Goal: Task Accomplishment & Management: Manage account settings

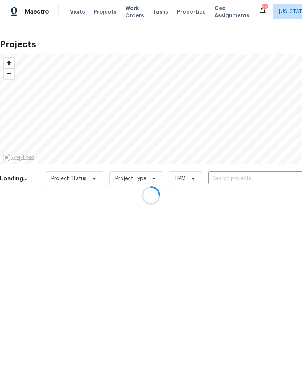
click at [240, 179] on div at bounding box center [151, 195] width 302 height 391
click at [237, 176] on div at bounding box center [151, 195] width 302 height 391
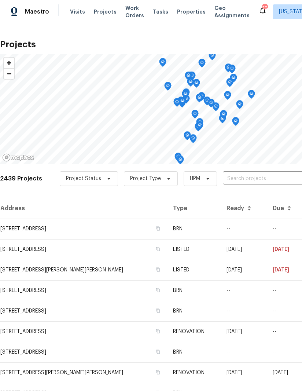
click at [251, 177] on input "text" at bounding box center [265, 178] width 84 height 11
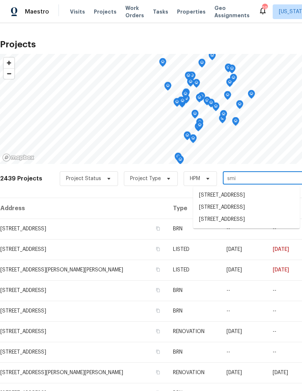
type input "smit"
click at [241, 194] on li "20687 Smithfield Ct, Sterling, VA 20165" at bounding box center [246, 195] width 107 height 12
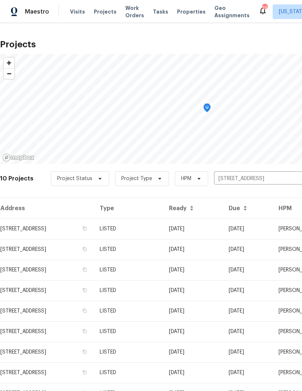
click at [25, 228] on td "20687 Smithfield Ct, Sterling, VA 20165" at bounding box center [47, 229] width 94 height 21
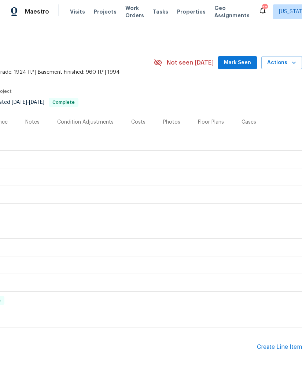
scroll to position [0, 117]
click at [285, 344] on div "Create Line Item" at bounding box center [279, 347] width 45 height 7
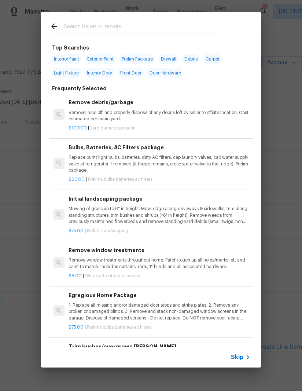
click at [148, 32] on input "text" at bounding box center [142, 27] width 156 height 11
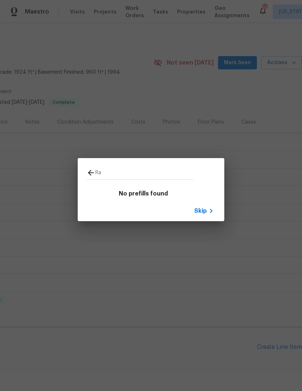
type input "R"
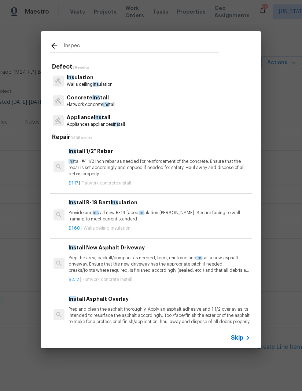
type input "Inspect"
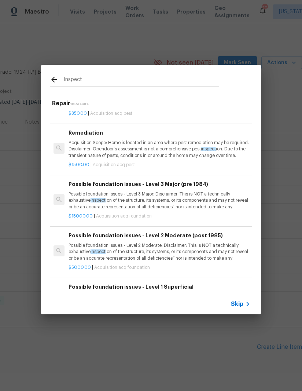
scroll to position [320, 0]
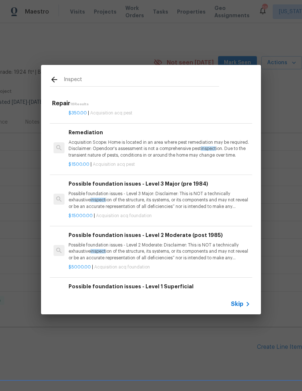
click at [157, 142] on p "Acquisition Scope: Home is located in an area where pest remediation may be req…" at bounding box center [160, 148] width 182 height 19
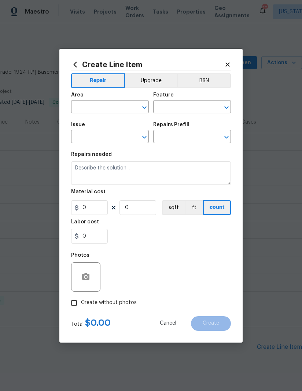
type input "Acquisition"
type input "ACQ: Pests"
type input "Remediation $1,500.00"
type textarea "Acquisition Scope: Home is located in an area where pest remediation may be req…"
type input "1500"
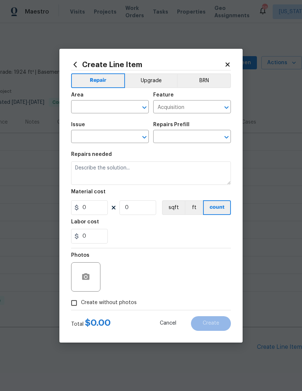
type input "1"
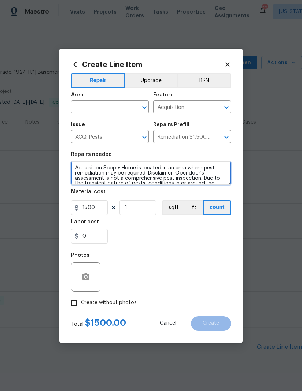
click at [143, 174] on textarea "Acquisition Scope: Home is located in an area where pest remediation may be req…" at bounding box center [151, 172] width 160 height 23
click at [143, 173] on textarea "Acquisition Scope: Home is located in an area where pest remediation may be req…" at bounding box center [151, 172] width 160 height 23
click at [144, 172] on textarea "Acquisition Scope: Home is located in an area where pest remediation may be req…" at bounding box center [151, 172] width 160 height 23
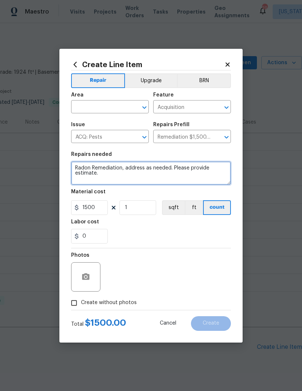
type textarea "Radon Remediation, address as needed. Please provide estimate."
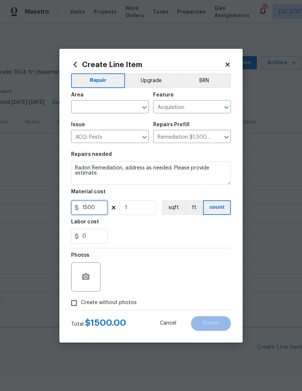
click at [95, 210] on input "1500" at bounding box center [89, 207] width 37 height 15
click at [93, 210] on input "1500" at bounding box center [89, 207] width 37 height 15
click at [88, 205] on input "1500" at bounding box center [89, 207] width 37 height 15
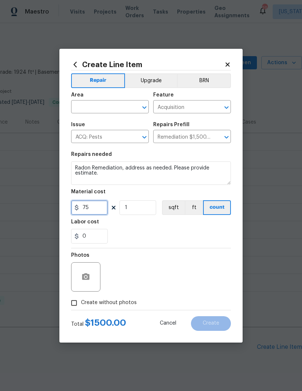
type input "75"
click at [102, 104] on input "text" at bounding box center [99, 107] width 57 height 11
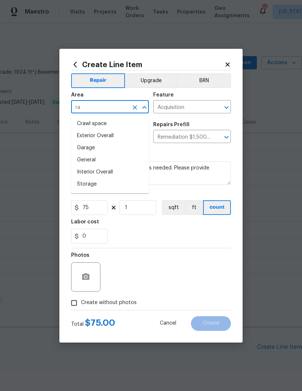
type input "r"
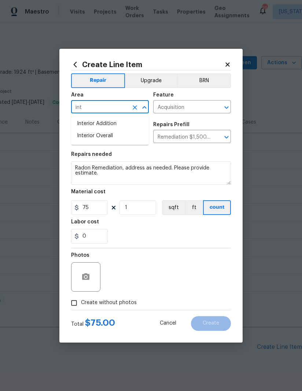
click at [115, 137] on li "Interior Overall" at bounding box center [110, 136] width 78 height 12
type input "Interior Overall"
click at [170, 229] on div "0" at bounding box center [151, 236] width 160 height 15
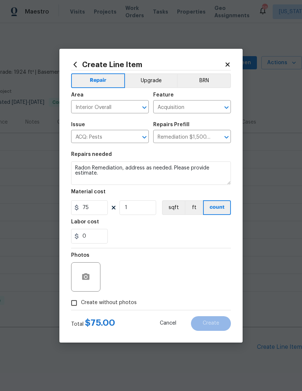
click at [199, 106] on input "Acquisition" at bounding box center [181, 107] width 57 height 11
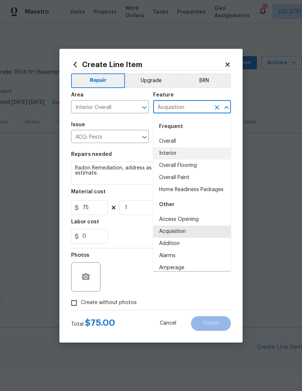
click at [190, 153] on li "Interior" at bounding box center [192, 154] width 78 height 12
type input "Interior"
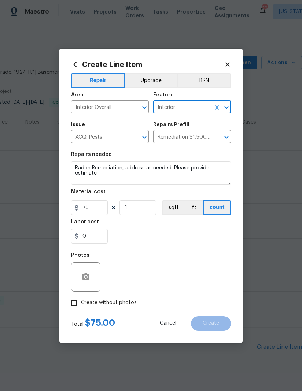
click at [126, 138] on input "ACQ: Pests" at bounding box center [99, 137] width 57 height 11
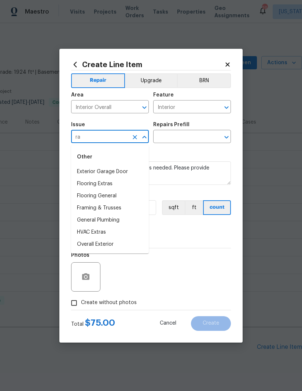
type input "r"
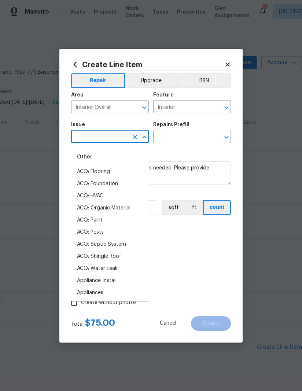
click at [191, 239] on div "0" at bounding box center [151, 236] width 160 height 15
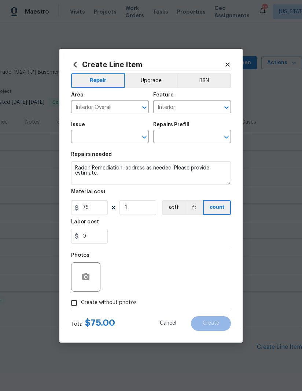
click at [75, 301] on input "Create without photos" at bounding box center [74, 303] width 14 height 14
checkbox input "true"
click at [102, 141] on input "text" at bounding box center [99, 137] width 57 height 11
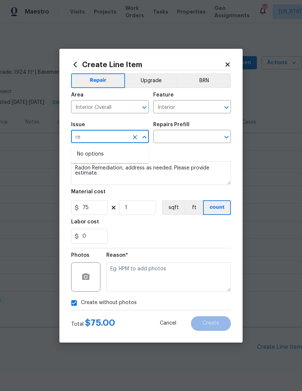
type input "r"
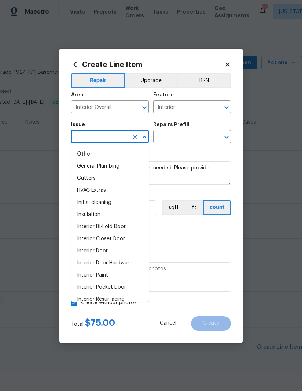
scroll to position [575, 0]
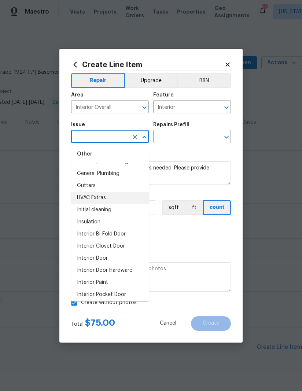
click at [116, 197] on li "HVAC Extras" at bounding box center [110, 198] width 78 height 12
type input "HVAC Extras"
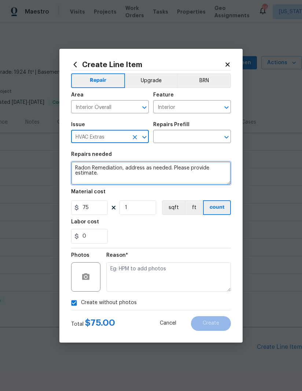
click at [139, 172] on textarea "Radon Remediation, address as needed. Please provide estimate." at bounding box center [151, 172] width 160 height 23
click at [138, 172] on textarea "Radon Remediation, address as needed. Please provide estimate." at bounding box center [151, 172] width 160 height 23
click at [140, 167] on textarea "Radon Remediation, address as needed. Please provide estimate." at bounding box center [151, 172] width 160 height 23
click at [139, 167] on textarea "Radon Remediation, address as needed. Please provide estimate." at bounding box center [151, 172] width 160 height 23
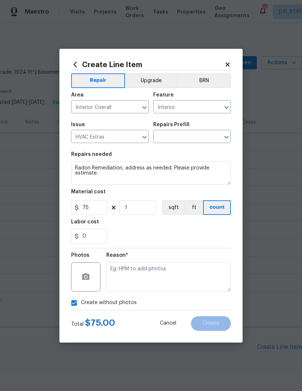
click at [196, 134] on input "text" at bounding box center [181, 137] width 57 height 11
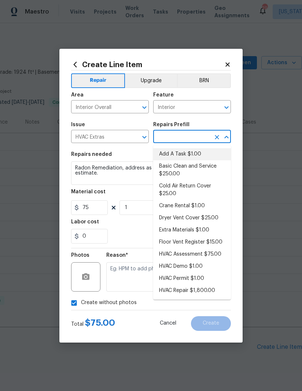
click at [197, 153] on li "Add A Task $1.00" at bounding box center [192, 154] width 78 height 12
type input "Add A Task $1.00"
type input "HVAC"
type textarea "HPM to detail"
type input "Add A Task $1.00"
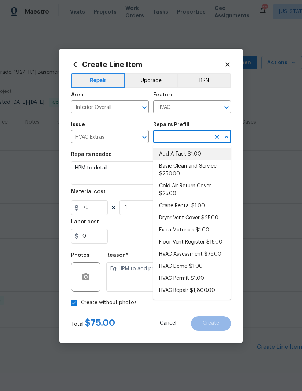
type input "1"
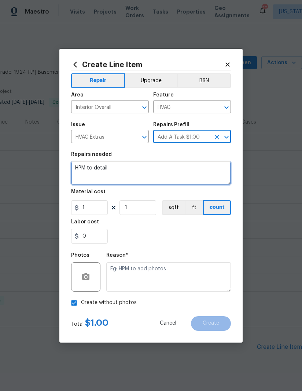
click at [133, 172] on textarea "HPM to detail" at bounding box center [151, 172] width 160 height 23
click at [130, 170] on textarea "HPM to detail" at bounding box center [151, 172] width 160 height 23
click at [128, 172] on textarea "HPM to detail" at bounding box center [151, 172] width 160 height 23
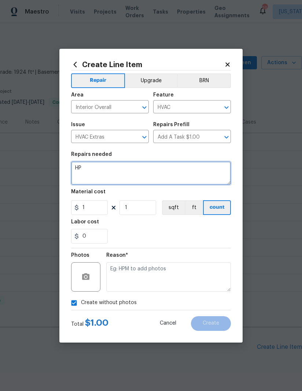
type textarea "H"
click at [93, 172] on textarea at bounding box center [151, 172] width 160 height 23
paste textarea "Radon Remediation, address as needed. Please provide estimate."
type textarea "Radon Remediation, address as needed. Please provide estimate."
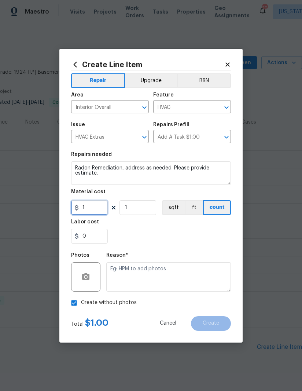
click at [95, 208] on input "1" at bounding box center [89, 207] width 37 height 15
type input "75"
click at [182, 230] on div "0" at bounding box center [151, 236] width 160 height 15
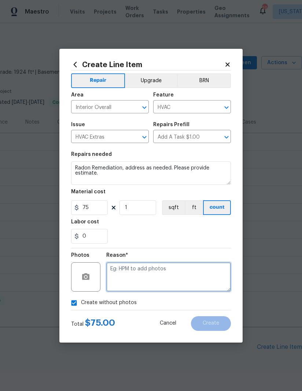
click at [171, 280] on textarea at bounding box center [168, 276] width 125 height 29
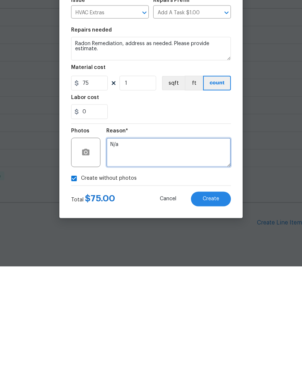
type textarea "N/a"
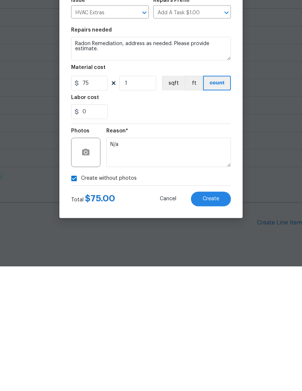
click at [218, 321] on span "Create" at bounding box center [211, 324] width 17 height 6
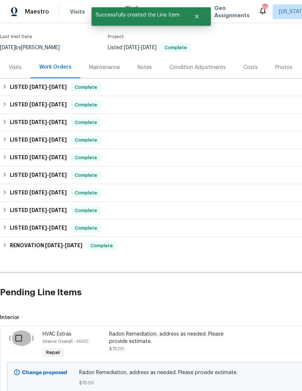
scroll to position [55, 0]
click at [16, 331] on input "checkbox" at bounding box center [21, 338] width 21 height 15
checkbox input "true"
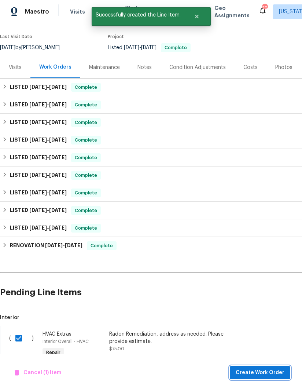
click at [254, 367] on button "Create Work Order" at bounding box center [260, 373] width 61 height 14
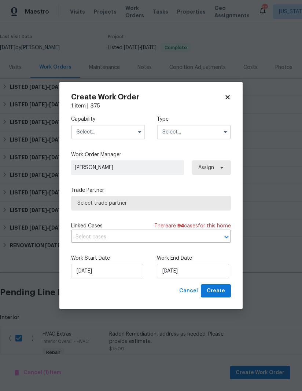
click at [124, 133] on input "text" at bounding box center [108, 132] width 74 height 15
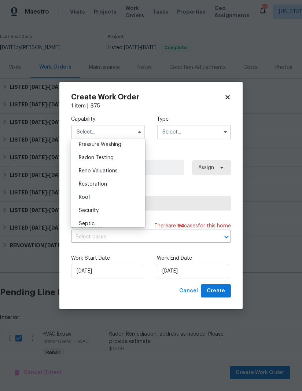
scroll to position [698, 0]
click at [114, 157] on div "Radon Testing" at bounding box center [108, 158] width 70 height 13
type input "Radon Testing"
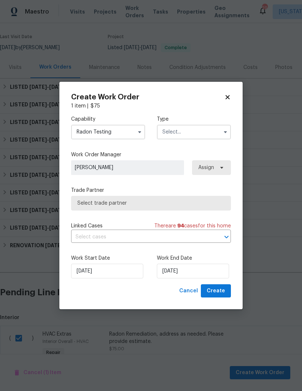
click at [210, 130] on input "text" at bounding box center [194, 132] width 74 height 15
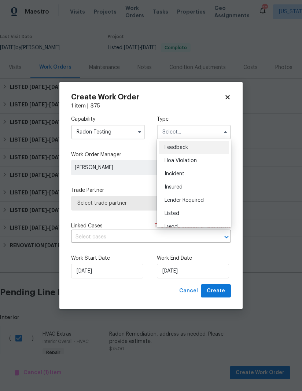
click at [189, 213] on div "Listed" at bounding box center [194, 213] width 70 height 13
type input "Listed"
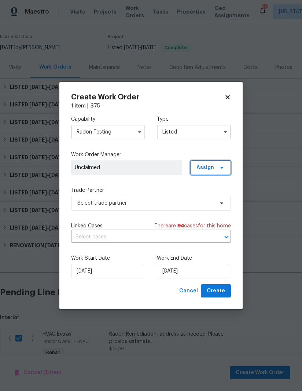
click at [217, 167] on span at bounding box center [221, 168] width 8 height 6
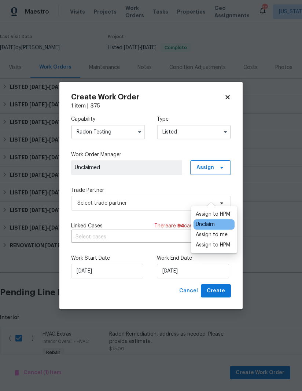
click at [219, 231] on div "Assign to me" at bounding box center [212, 234] width 32 height 7
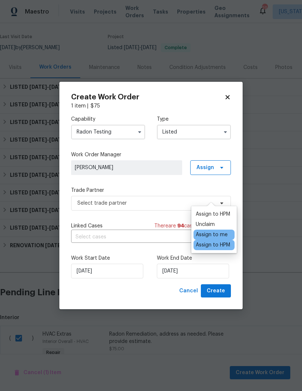
click at [169, 186] on div "Capability Radon Testing Type Listed Work Order Manager Nicolas Campuzano Assig…" at bounding box center [151, 197] width 160 height 175
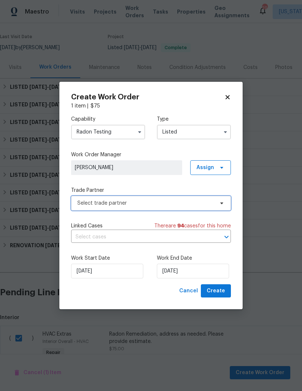
click at [169, 207] on span "Select trade partner" at bounding box center [151, 203] width 160 height 15
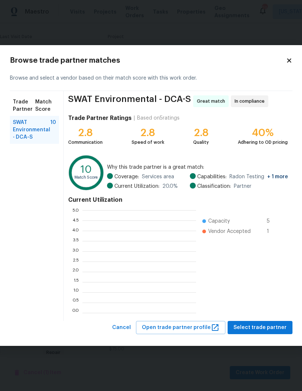
scroll to position [103, 114]
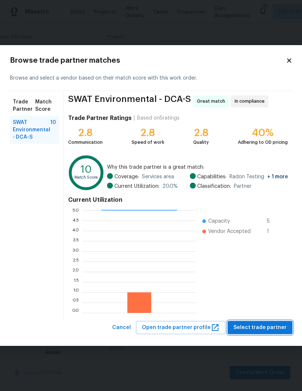
click at [265, 327] on span "Select trade partner" at bounding box center [260, 327] width 53 height 9
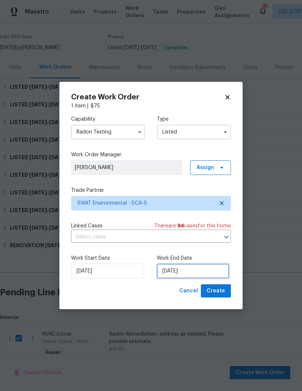
click at [185, 270] on input "10/8/2025" at bounding box center [193, 271] width 72 height 15
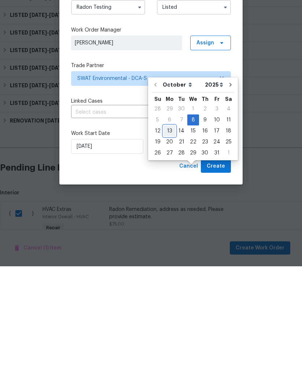
click at [169, 251] on div "13" at bounding box center [170, 256] width 12 height 10
type input "10/13/2025"
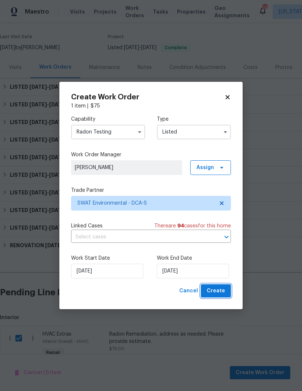
click at [223, 292] on span "Create" at bounding box center [216, 291] width 18 height 9
checkbox input "false"
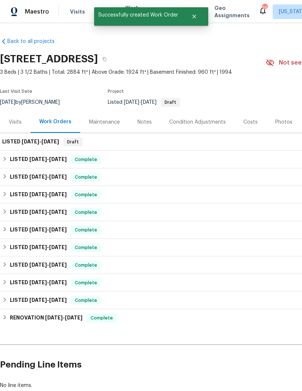
scroll to position [0, 0]
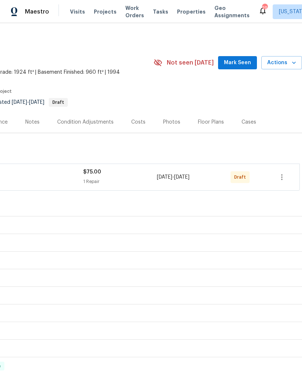
scroll to position [0, 112]
click at [281, 178] on icon "button" at bounding box center [282, 177] width 9 height 9
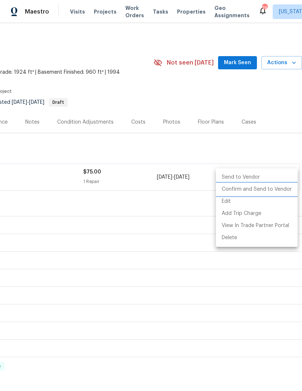
click at [259, 189] on li "Confirm and Send to Vendor" at bounding box center [257, 189] width 82 height 12
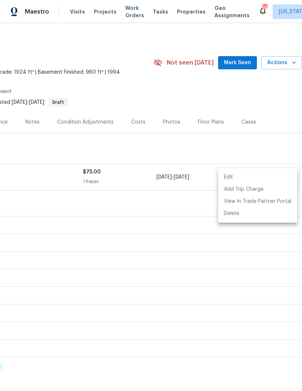
click at [255, 142] on div at bounding box center [151, 195] width 302 height 391
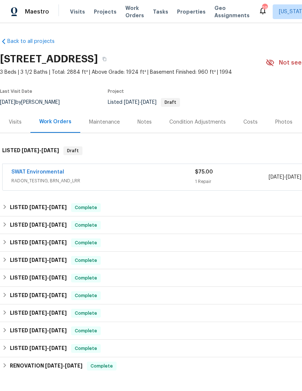
scroll to position [0, 0]
click at [51, 174] on link "SWAT Environmental" at bounding box center [37, 172] width 53 height 5
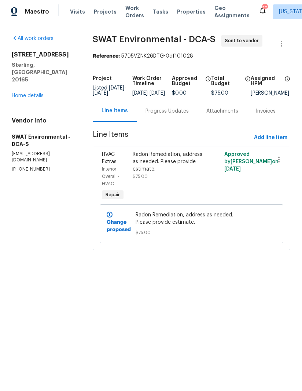
click at [167, 115] on div "Progress Updates" at bounding box center [167, 111] width 43 height 7
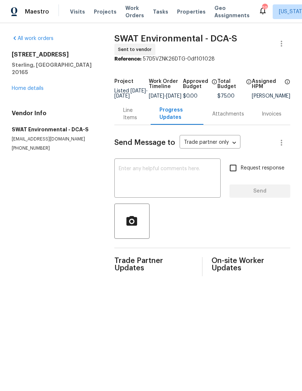
click at [174, 168] on div "x ​" at bounding box center [167, 178] width 106 height 37
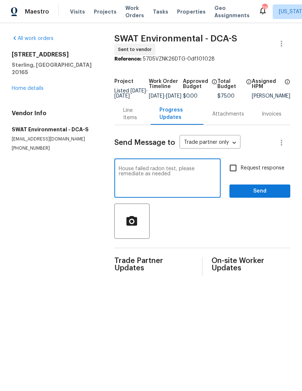
type textarea "House failed radon test, please remediate as needed"
click at [233, 170] on input "Request response" at bounding box center [233, 167] width 15 height 15
checkbox input "true"
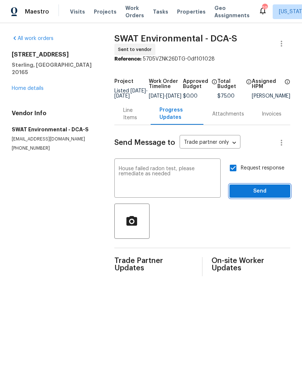
click at [269, 196] on span "Send" at bounding box center [260, 191] width 49 height 9
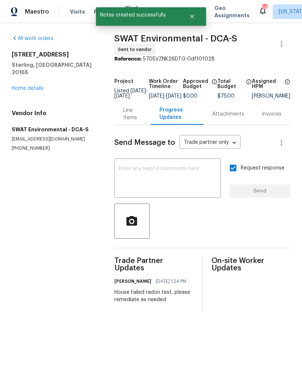
click at [15, 72] on div "20687 Smithfield Ct Sterling, VA 20165 Home details" at bounding box center [54, 71] width 85 height 41
click at [14, 72] on div "20687 Smithfield Ct Sterling, VA 20165 Home details" at bounding box center [54, 71] width 85 height 41
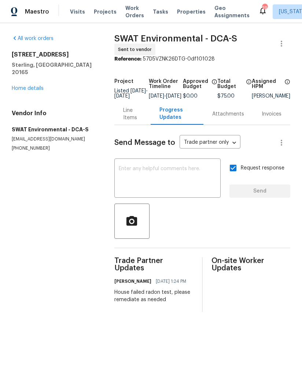
click at [36, 86] on link "Home details" at bounding box center [28, 88] width 32 height 5
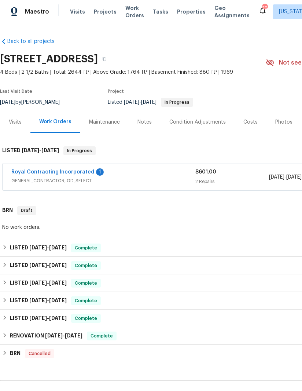
click at [81, 172] on link "Royal Contracting Incorporated" at bounding box center [52, 172] width 83 height 5
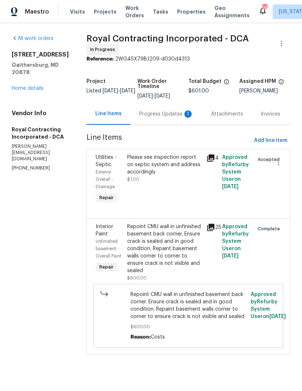
click at [164, 114] on div "Progress Updates 1" at bounding box center [166, 113] width 54 height 7
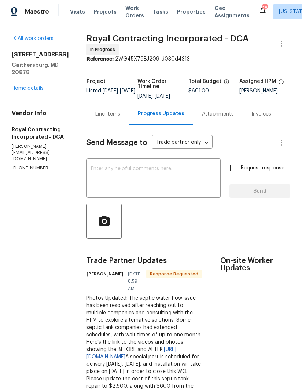
click at [117, 111] on div "Line Items" at bounding box center [107, 113] width 25 height 7
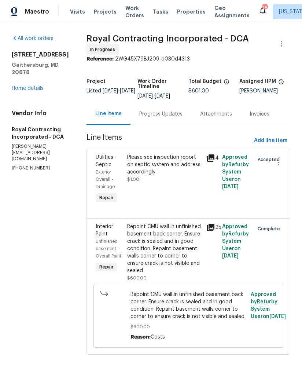
click at [163, 175] on div "Please see inspection report on septic system and address accordingly" at bounding box center [164, 165] width 75 height 22
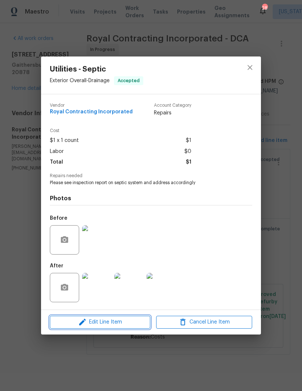
click at [109, 327] on span "Edit Line Item" at bounding box center [100, 322] width 96 height 9
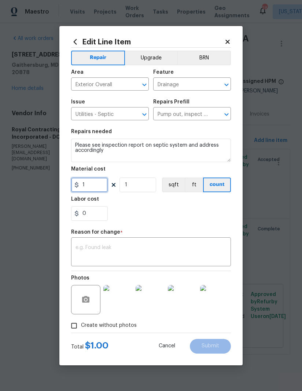
click at [97, 187] on input "1" at bounding box center [89, 185] width 37 height 15
type input "2500"
click at [155, 240] on div "x ​" at bounding box center [151, 252] width 160 height 27
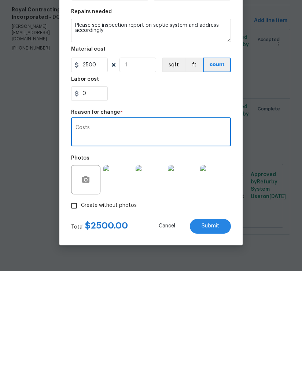
type textarea "Costs"
click at [212, 339] on button "Submit" at bounding box center [210, 346] width 41 height 15
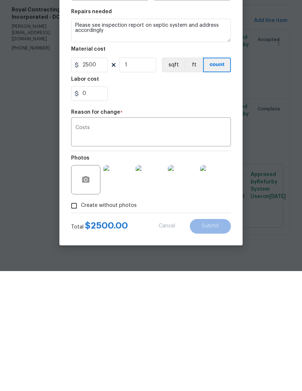
scroll to position [0, 0]
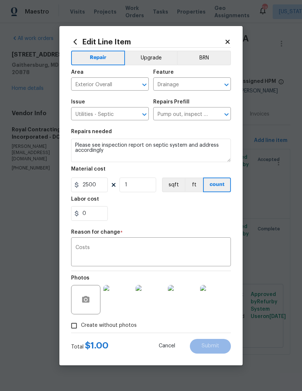
type input "1"
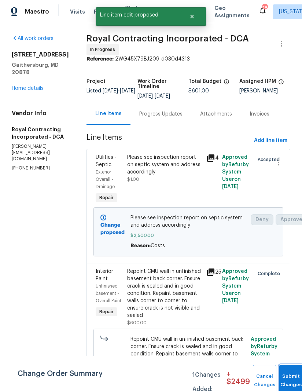
click at [290, 376] on button "Submit Changes" at bounding box center [291, 381] width 23 height 32
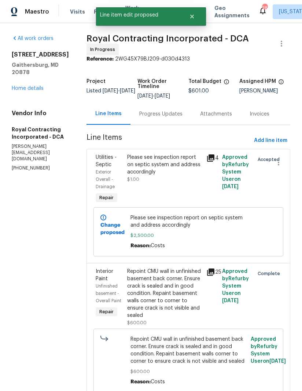
click at [30, 86] on link "Home details" at bounding box center [28, 88] width 32 height 5
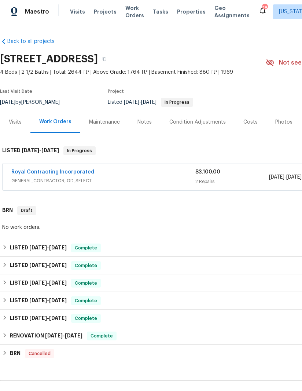
click at [66, 174] on link "Royal Contracting Incorporated" at bounding box center [52, 172] width 83 height 5
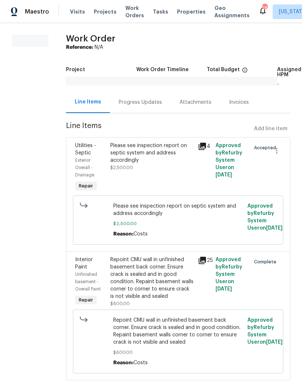
click at [150, 101] on div "Progress Updates" at bounding box center [140, 102] width 43 height 7
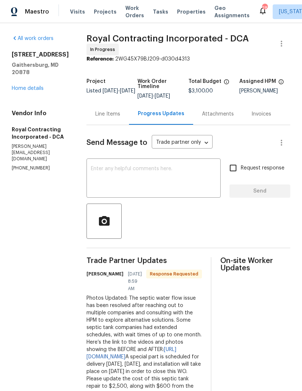
click at [182, 177] on textarea at bounding box center [153, 179] width 125 height 26
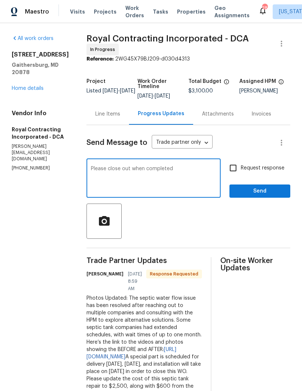
type textarea "Please close out when completed"
click at [233, 164] on input "Request response" at bounding box center [233, 167] width 15 height 15
checkbox input "true"
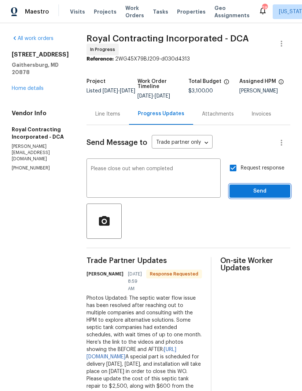
click at [265, 189] on span "Send" at bounding box center [260, 191] width 49 height 9
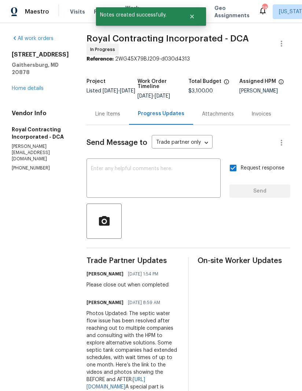
click at [15, 86] on link "Home details" at bounding box center [28, 88] width 32 height 5
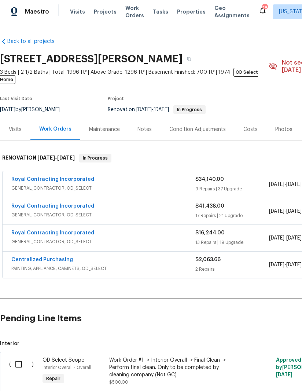
click at [22, 230] on link "Royal Contracting Incorporated" at bounding box center [52, 232] width 83 height 5
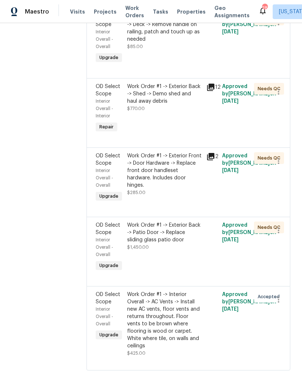
scroll to position [2083, 0]
click at [170, 244] on div "Work Order #1 -> Exterior Back -> Patio Door -> Replace sliding glass patio door" at bounding box center [164, 233] width 75 height 22
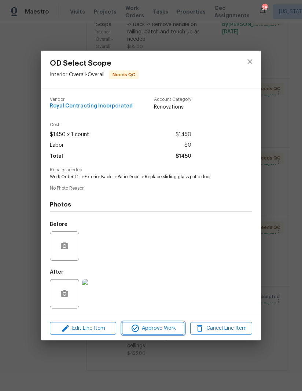
click at [154, 327] on span "Approve Work" at bounding box center [153, 328] width 58 height 9
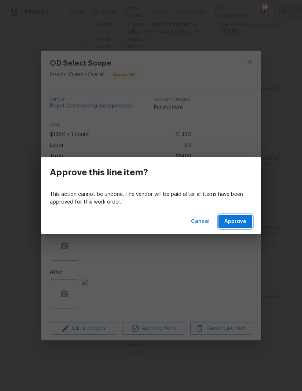
click at [245, 218] on span "Approve" at bounding box center [236, 221] width 22 height 9
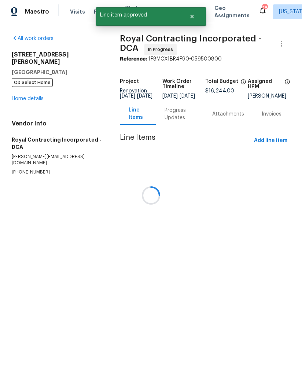
scroll to position [0, 0]
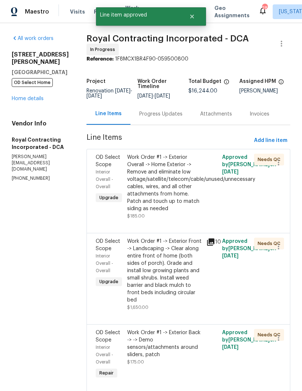
click at [174, 203] on div "Work Order #1 -> Exterior Overall -> Home Exterior -> Remove and eliminate low …" at bounding box center [164, 183] width 75 height 59
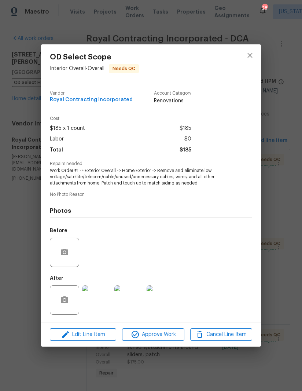
click at [99, 302] on img at bounding box center [96, 299] width 29 height 29
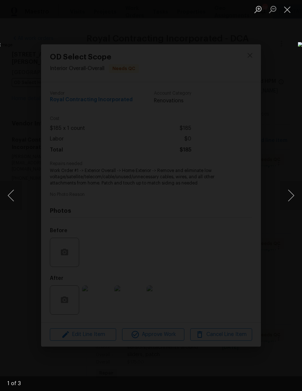
click at [292, 196] on button "Next image" at bounding box center [291, 195] width 22 height 29
click at [281, 190] on button "Next image" at bounding box center [291, 195] width 22 height 29
click at [283, 199] on button "Next image" at bounding box center [291, 195] width 22 height 29
click at [285, 200] on button "Next image" at bounding box center [291, 195] width 22 height 29
click at [287, 200] on button "Next image" at bounding box center [291, 195] width 22 height 29
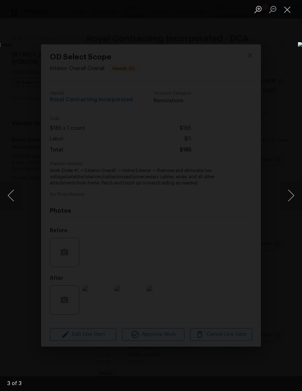
click at [286, 201] on button "Next image" at bounding box center [291, 195] width 22 height 29
click at [287, 196] on button "Next image" at bounding box center [291, 195] width 22 height 29
click at [295, 5] on button "Close lightbox" at bounding box center [287, 9] width 15 height 13
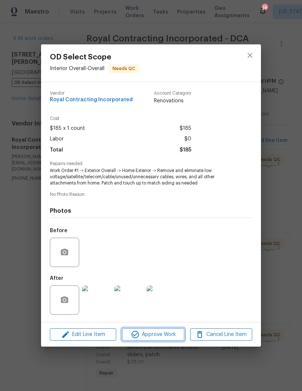
click at [154, 337] on span "Approve Work" at bounding box center [153, 334] width 58 height 9
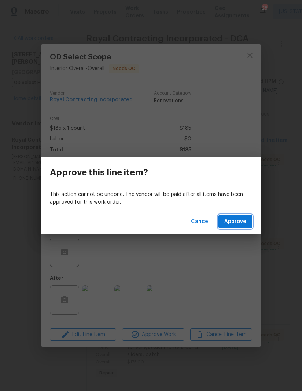
click at [241, 219] on span "Approve" at bounding box center [236, 221] width 22 height 9
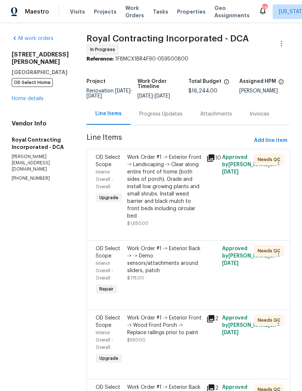
click at [159, 265] on div "Work Order #1 -> Exterior Back -> -> Demo sensors/attachments around sliders, p…" at bounding box center [164, 259] width 75 height 29
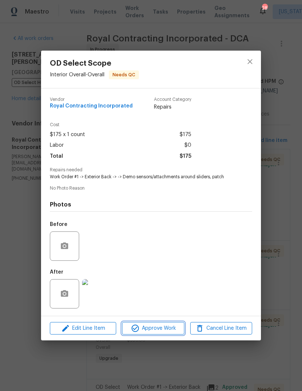
click at [161, 327] on span "Approve Work" at bounding box center [153, 328] width 58 height 9
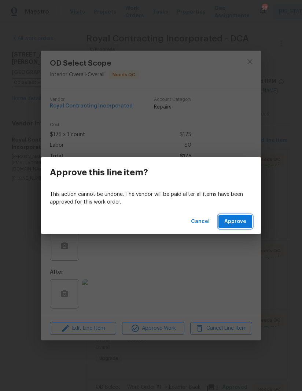
click at [243, 217] on span "Approve" at bounding box center [236, 221] width 22 height 9
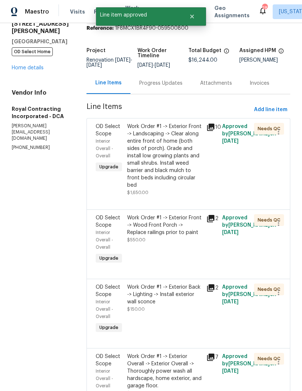
scroll to position [32, 0]
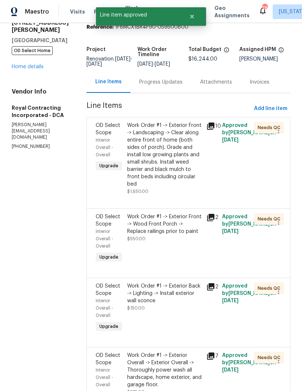
click at [174, 243] on div "Work Order #1 -> Exterior Front -> Wood Front Porch -> Replace railings prior t…" at bounding box center [164, 227] width 75 height 29
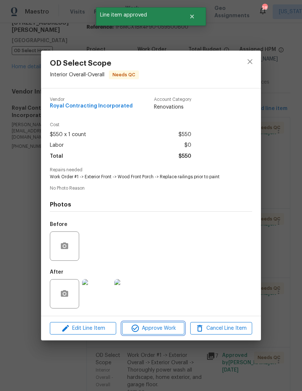
click at [154, 328] on span "Approve Work" at bounding box center [153, 328] width 58 height 9
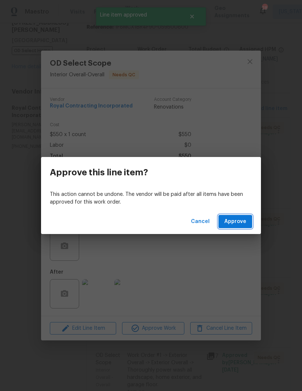
click at [237, 226] on span "Approve" at bounding box center [236, 221] width 22 height 9
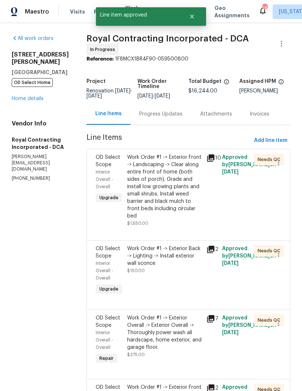
scroll to position [13, 0]
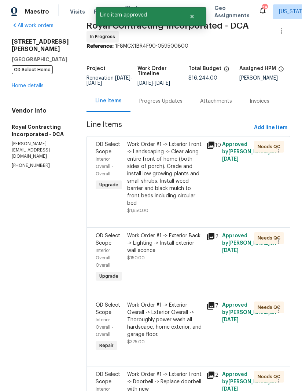
click at [171, 254] on div "Work Order #1 -> Exterior Back -> Lighting -> Install exterior wall sconce" at bounding box center [164, 243] width 75 height 22
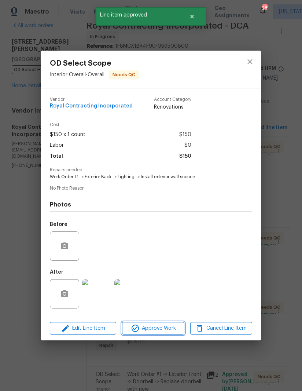
click at [160, 330] on span "Approve Work" at bounding box center [153, 328] width 58 height 9
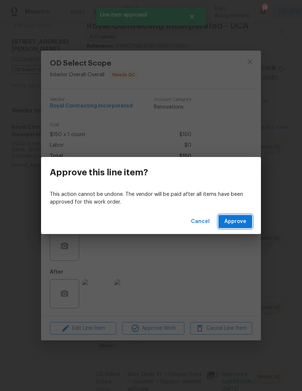
click at [243, 219] on span "Approve" at bounding box center [236, 221] width 22 height 9
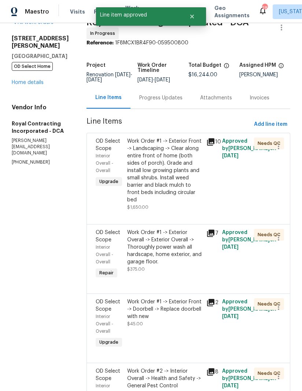
scroll to position [32, 0]
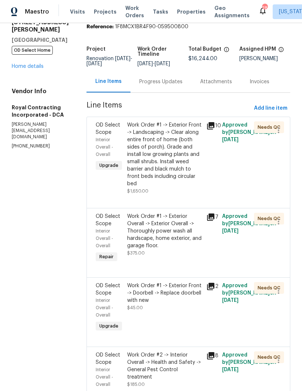
click at [172, 249] on div "Work Order #1 -> Exterior Overall -> Exterior Overall -> Thoroughly power wash …" at bounding box center [164, 231] width 75 height 37
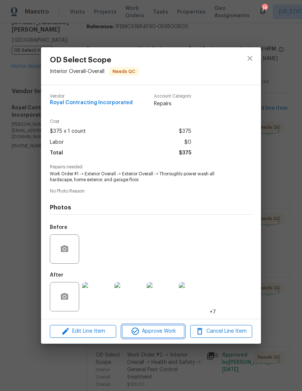
click at [161, 333] on span "Approve Work" at bounding box center [153, 331] width 58 height 9
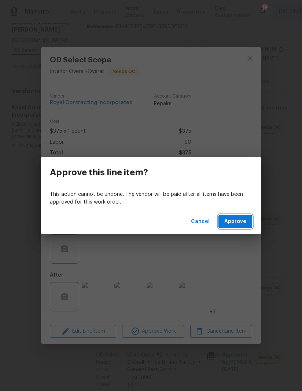
click at [237, 226] on button "Approve" at bounding box center [236, 222] width 34 height 14
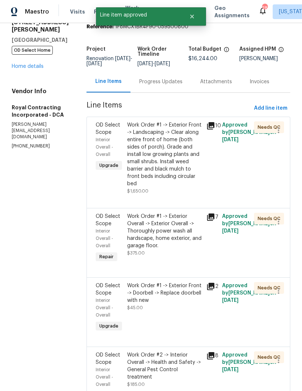
scroll to position [0, 0]
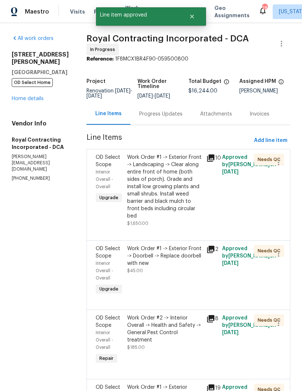
click at [171, 262] on div "Work Order #1 -> Exterior Front -> Doorbell -> Replace doorbell with new" at bounding box center [164, 256] width 75 height 22
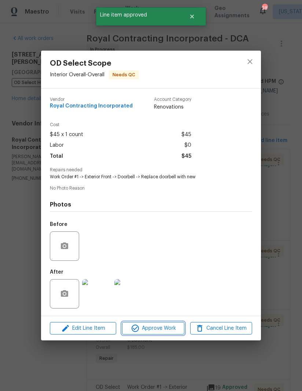
click at [161, 332] on span "Approve Work" at bounding box center [153, 328] width 58 height 9
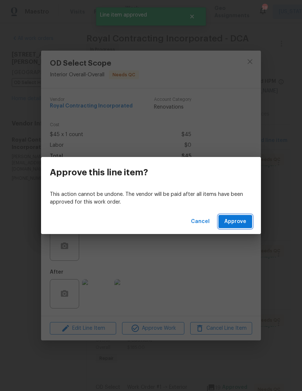
click at [237, 220] on span "Approve" at bounding box center [236, 221] width 22 height 9
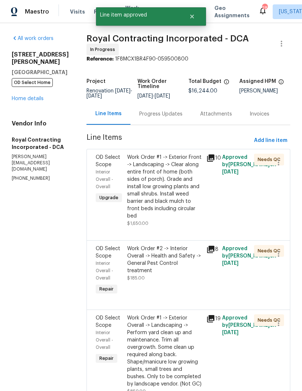
click at [165, 271] on div "Work Order #2 -> Interior Overall -> Health and Safety -> General Pest Control …" at bounding box center [164, 259] width 75 height 29
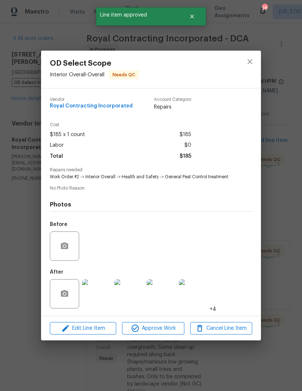
click at [105, 301] on img at bounding box center [96, 293] width 29 height 29
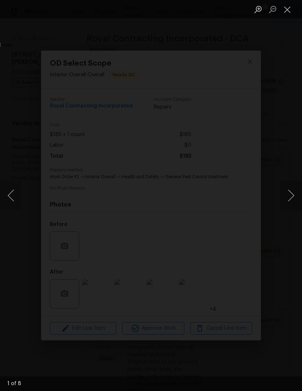
click at [292, 11] on button "Close lightbox" at bounding box center [287, 9] width 15 height 13
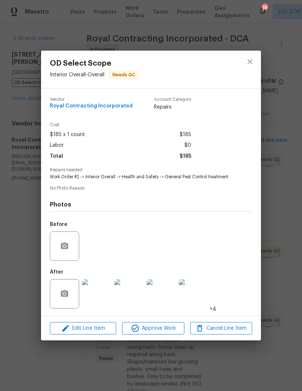
click at [172, 315] on div "Vendor Royal Contracting Incorporated Account Category Repairs Cost $185 x 1 co…" at bounding box center [151, 201] width 220 height 227
click at [161, 329] on span "Approve Work" at bounding box center [153, 328] width 58 height 9
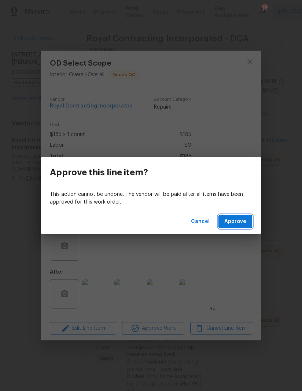
click at [236, 220] on span "Approve" at bounding box center [236, 221] width 22 height 9
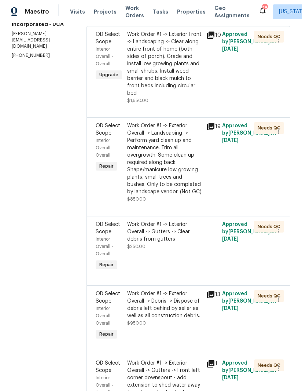
scroll to position [117, 0]
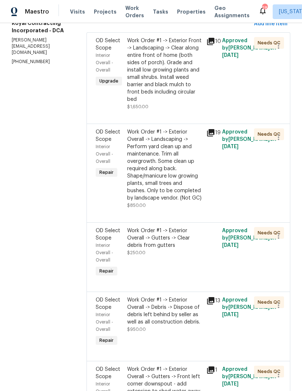
click at [163, 249] on div "Work Order #1 -> Exterior Overall -> Gutters -> Clear debris from gutters" at bounding box center [164, 238] width 75 height 22
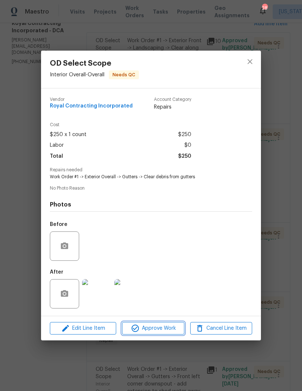
click at [161, 330] on span "Approve Work" at bounding box center [153, 328] width 58 height 9
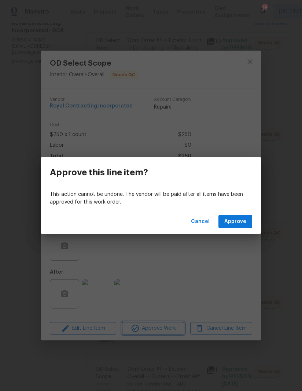
click at [185, 269] on div "Approve this line item? This action cannot be undone. The vendor will be paid a…" at bounding box center [151, 195] width 302 height 391
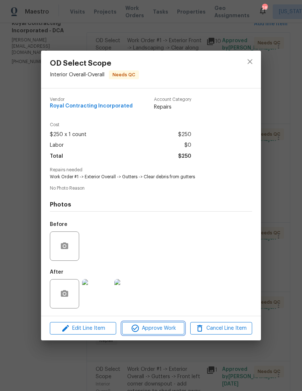
click at [161, 328] on span "Approve Work" at bounding box center [153, 328] width 58 height 9
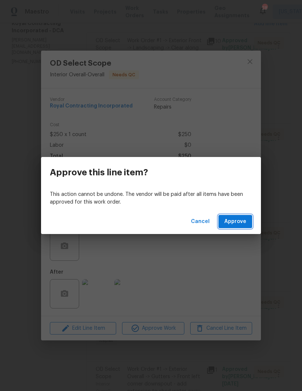
click at [241, 221] on span "Approve" at bounding box center [236, 221] width 22 height 9
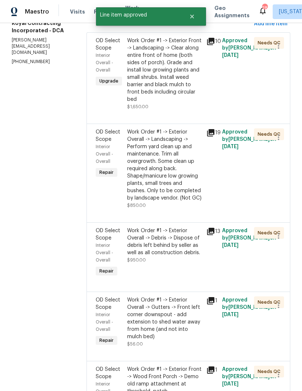
click at [174, 256] on div "Work Order #1 -> Exterior Overall -> Debris -> Dispose of debris left behind by…" at bounding box center [164, 241] width 75 height 29
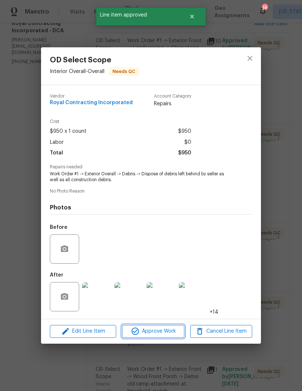
click at [162, 332] on span "Approve Work" at bounding box center [153, 331] width 58 height 9
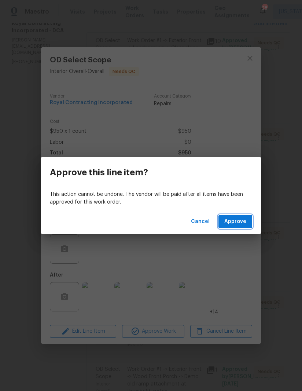
click at [238, 223] on span "Approve" at bounding box center [236, 221] width 22 height 9
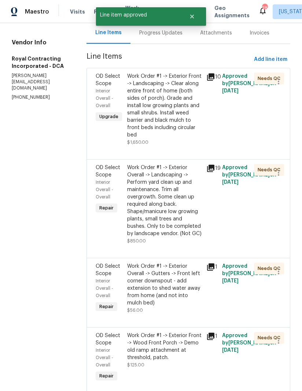
scroll to position [97, 0]
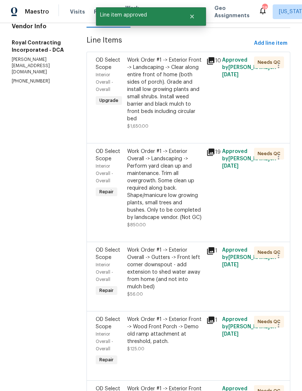
click at [173, 289] on div "Work Order #1 -> Exterior Overall -> Gutters -> Front left corner downspout - a…" at bounding box center [164, 269] width 75 height 44
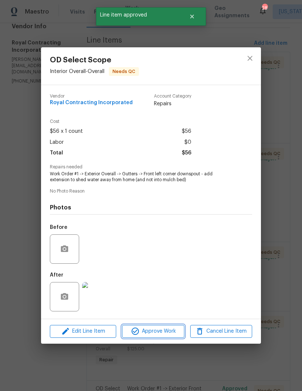
click at [161, 330] on span "Approve Work" at bounding box center [153, 331] width 58 height 9
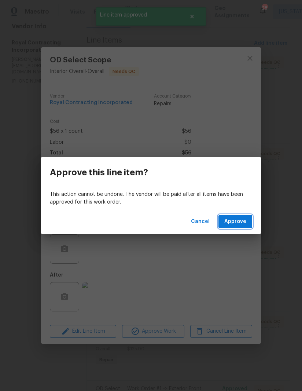
click at [239, 221] on span "Approve" at bounding box center [236, 221] width 22 height 9
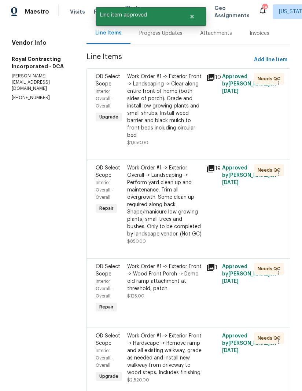
scroll to position [87, 0]
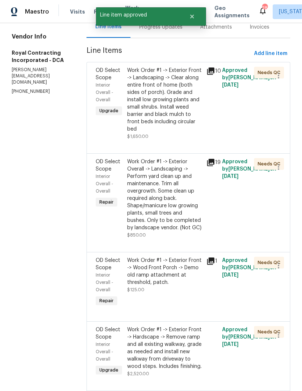
click at [166, 294] on div "Work Order #1 -> Exterior Front -> Wood Front Porch -> Demo old ramp attachment…" at bounding box center [164, 275] width 75 height 37
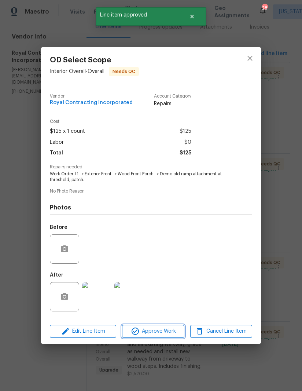
click at [163, 329] on span "Approve Work" at bounding box center [153, 331] width 58 height 9
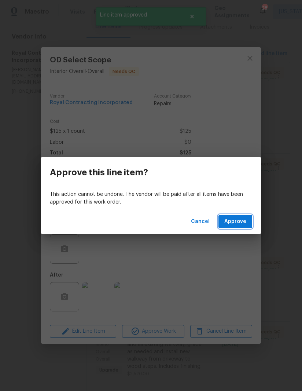
click at [241, 218] on span "Approve" at bounding box center [236, 221] width 22 height 9
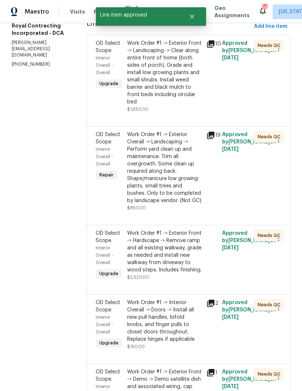
scroll to position [114, 0]
click at [183, 273] on div "Work Order #1 -> Exterior Front -> Hardscape -> Remove ramp and all existing wa…" at bounding box center [164, 251] width 75 height 44
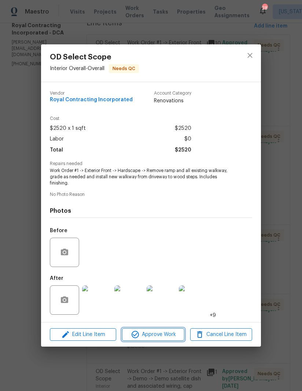
click at [169, 335] on span "Approve Work" at bounding box center [153, 334] width 58 height 9
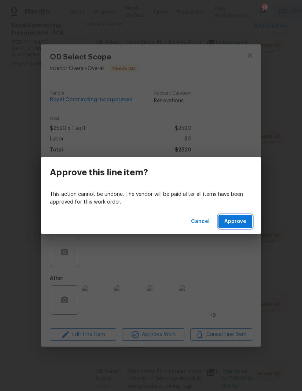
click at [237, 221] on span "Approve" at bounding box center [236, 221] width 22 height 9
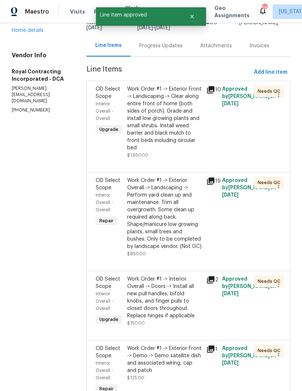
scroll to position [110, 0]
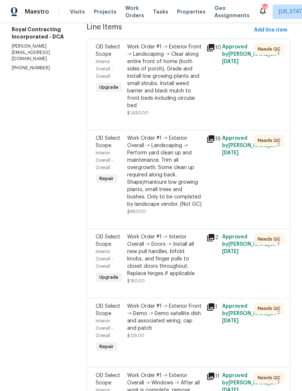
click at [172, 277] on div "Work Order #1 -> Interior Overall -> Doors -> Install all new pull handles, bif…" at bounding box center [164, 255] width 75 height 44
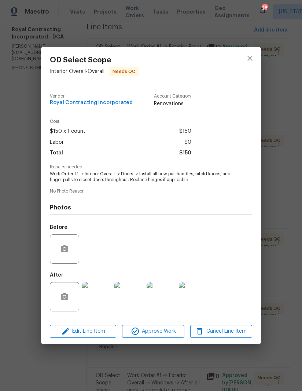
click at [164, 329] on span "Approve Work" at bounding box center [153, 331] width 58 height 9
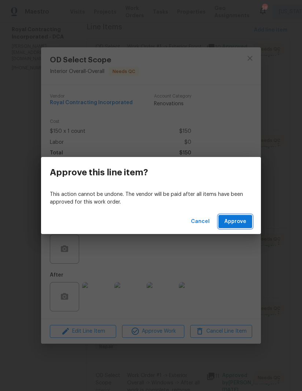
click at [238, 220] on span "Approve" at bounding box center [236, 221] width 22 height 9
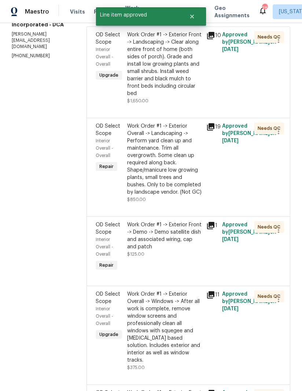
scroll to position [122, 0]
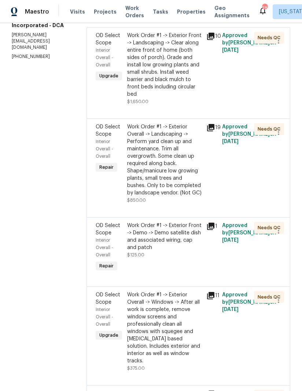
click at [182, 222] on div "Work Order #1 -> Exterior Front -> Demo -> Demo satellite dish and associated w…" at bounding box center [164, 236] width 75 height 29
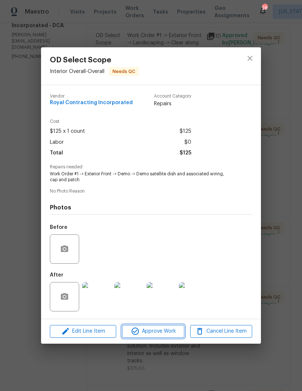
click at [165, 331] on span "Approve Work" at bounding box center [153, 331] width 58 height 9
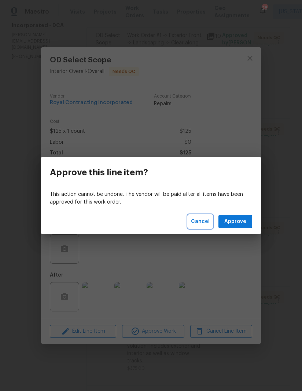
click at [201, 217] on button "Cancel" at bounding box center [200, 222] width 25 height 14
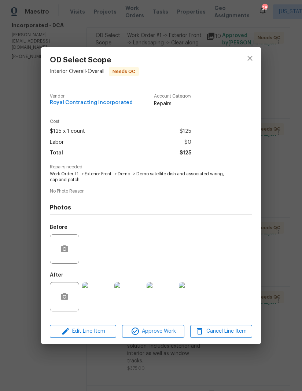
click at [102, 305] on img at bounding box center [96, 296] width 29 height 29
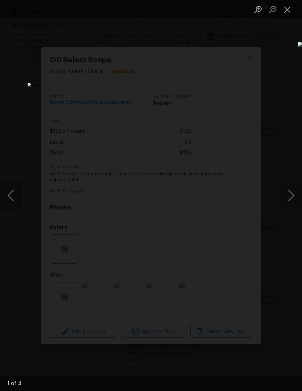
click at [285, 189] on button "Next image" at bounding box center [291, 195] width 22 height 29
click at [287, 190] on button "Next image" at bounding box center [291, 195] width 22 height 29
click at [287, 192] on button "Next image" at bounding box center [291, 195] width 22 height 29
click at [288, 192] on button "Next image" at bounding box center [291, 195] width 22 height 29
click at [290, 194] on button "Next image" at bounding box center [291, 195] width 22 height 29
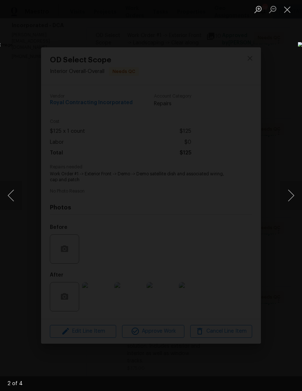
click at [290, 192] on button "Next image" at bounding box center [291, 195] width 22 height 29
click at [288, 7] on button "Close lightbox" at bounding box center [287, 9] width 15 height 13
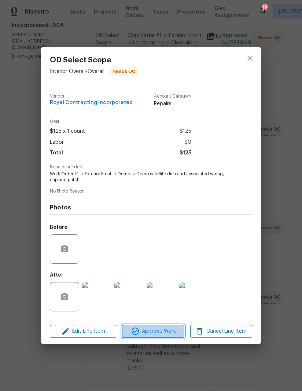
click at [158, 329] on span "Approve Work" at bounding box center [153, 331] width 58 height 9
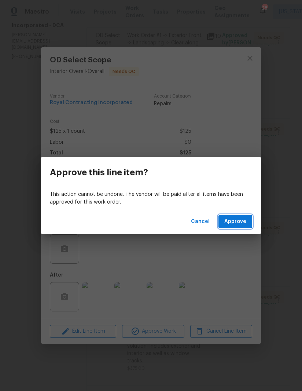
click at [239, 226] on button "Approve" at bounding box center [236, 222] width 34 height 14
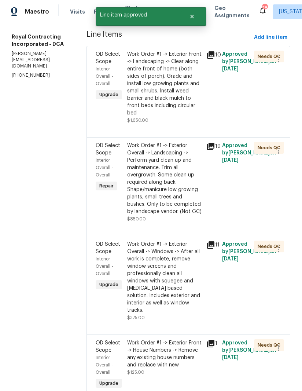
scroll to position [103, 0]
click at [170, 301] on div "Work Order #1 -> Exterior Overall -> Windows -> After all work is complete, rem…" at bounding box center [164, 277] width 75 height 73
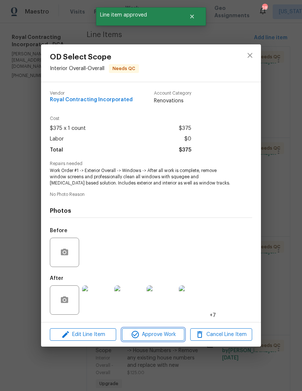
click at [160, 335] on span "Approve Work" at bounding box center [153, 334] width 58 height 9
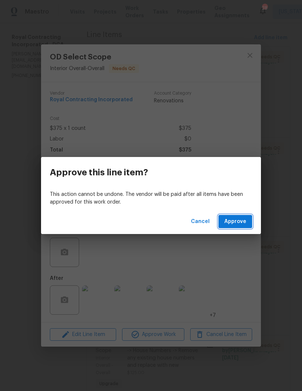
click at [235, 223] on span "Approve" at bounding box center [236, 221] width 22 height 9
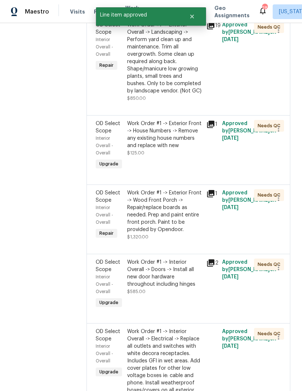
scroll to position [244, 0]
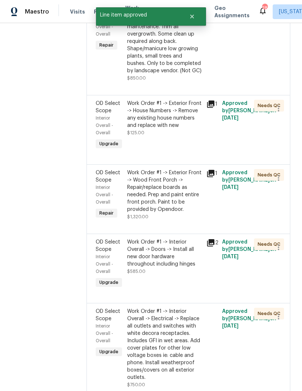
click at [179, 201] on div "Work Order #1 -> Exterior Front -> Wood Front Porch -> Repair/replace boards as…" at bounding box center [164, 191] width 75 height 44
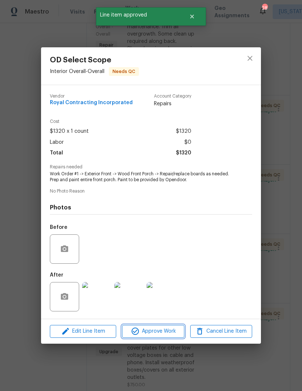
click at [159, 334] on span "Approve Work" at bounding box center [153, 331] width 58 height 9
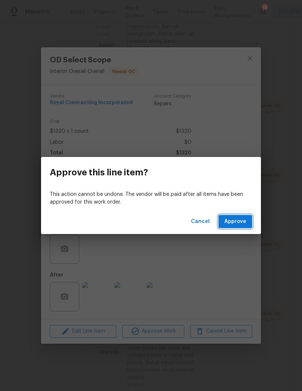
click at [240, 224] on span "Approve" at bounding box center [236, 221] width 22 height 9
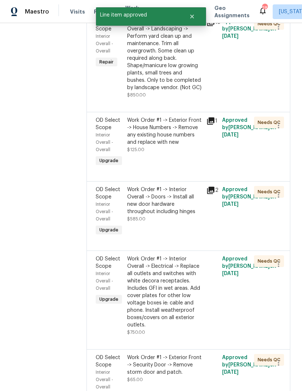
scroll to position [227, 0]
click at [172, 216] on div "Work Order #1 -> Interior Overall -> Doors -> Install all new door hardware thr…" at bounding box center [164, 200] width 75 height 29
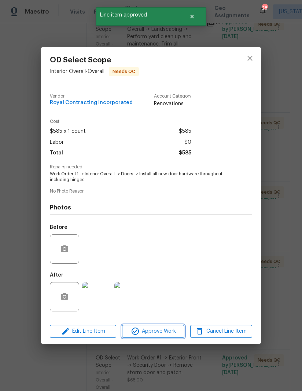
click at [158, 330] on span "Approve Work" at bounding box center [153, 331] width 58 height 9
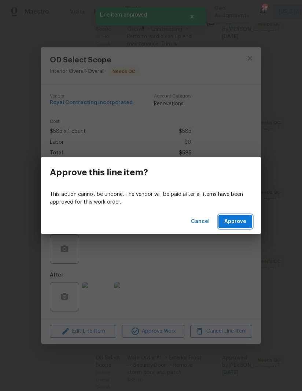
click at [235, 222] on span "Approve" at bounding box center [236, 221] width 22 height 9
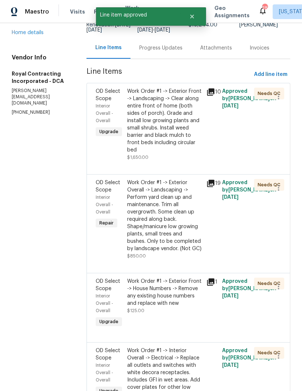
scroll to position [78, 0]
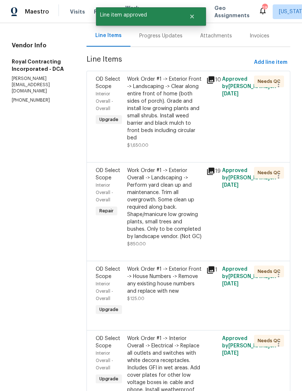
click at [168, 272] on div "Work Order #1 -> Exterior Front -> House Numbers -> Remove any existing house n…" at bounding box center [164, 280] width 75 height 29
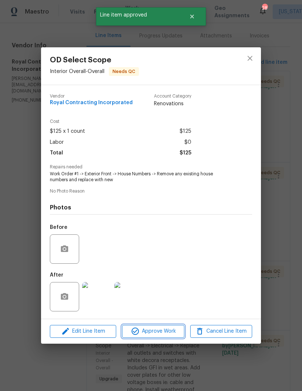
click at [158, 333] on span "Approve Work" at bounding box center [153, 331] width 58 height 9
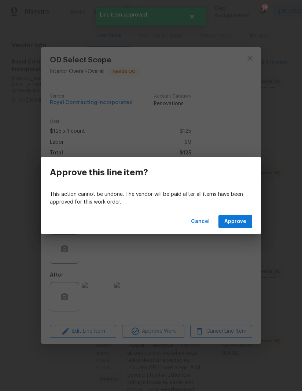
click at [243, 221] on span "Approve" at bounding box center [236, 221] width 22 height 9
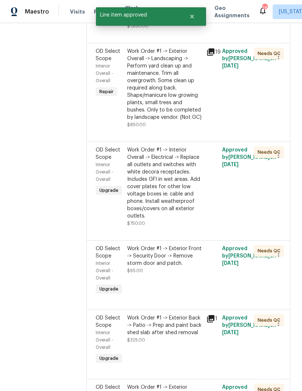
scroll to position [197, 0]
click at [169, 267] on div "Work Order #1 -> Exterior Front -> Security Door -> Remove storm door and patch." at bounding box center [164, 256] width 75 height 22
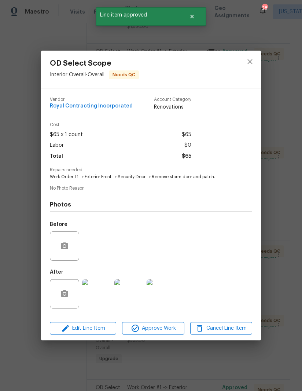
click at [160, 325] on span "Approve Work" at bounding box center [153, 328] width 58 height 9
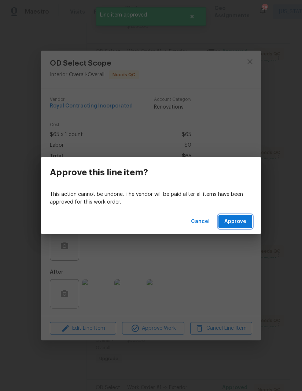
click at [239, 219] on span "Approve" at bounding box center [236, 221] width 22 height 9
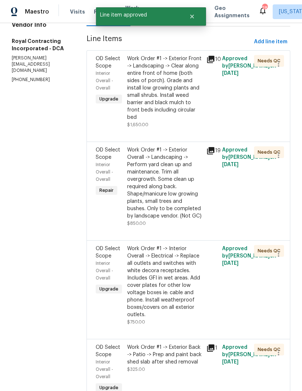
scroll to position [98, 0]
click at [161, 284] on div "Work Order #1 -> Interior Overall -> Electrical -> Replace all outlets and swit…" at bounding box center [164, 281] width 75 height 73
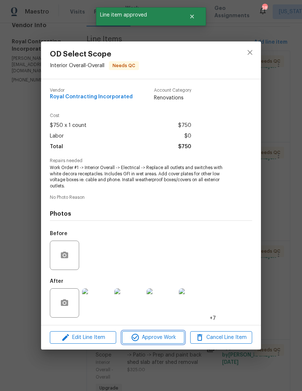
click at [157, 340] on span "Approve Work" at bounding box center [153, 337] width 58 height 9
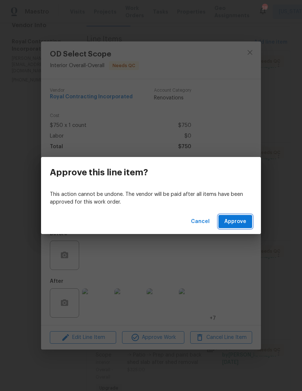
click at [242, 221] on span "Approve" at bounding box center [236, 221] width 22 height 9
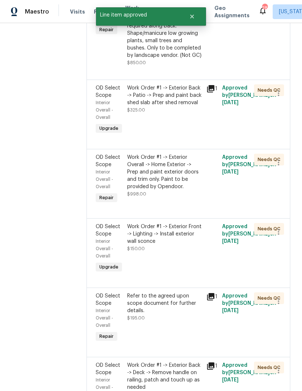
scroll to position [276, 0]
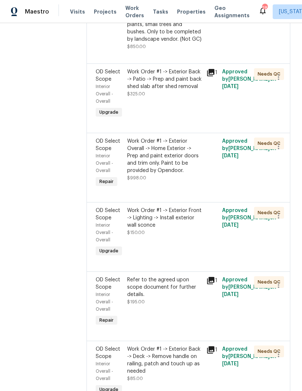
click at [165, 298] on div "Refer to the agreed upon scope document for further details." at bounding box center [164, 287] width 75 height 22
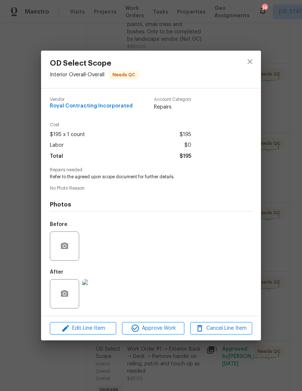
click at [161, 333] on span "Approve Work" at bounding box center [153, 328] width 58 height 9
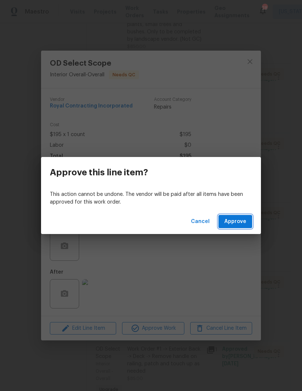
click at [239, 224] on span "Approve" at bounding box center [236, 221] width 22 height 9
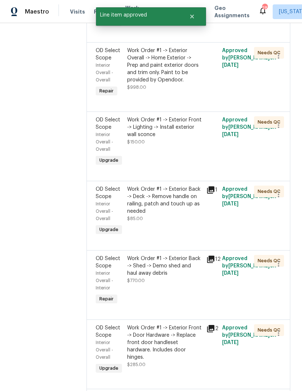
scroll to position [365, 0]
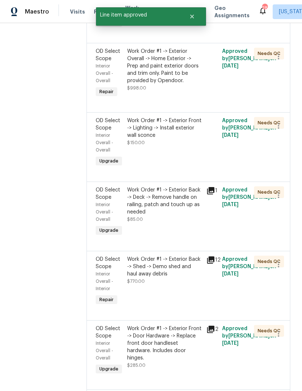
click at [168, 278] on div "Work Order #1 -> Exterior Back -> Shed -> Demo shed and haul away debris" at bounding box center [164, 267] width 75 height 22
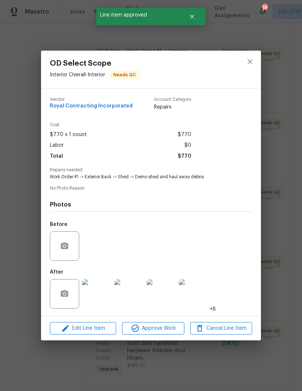
click at [158, 329] on span "Approve Work" at bounding box center [153, 328] width 58 height 9
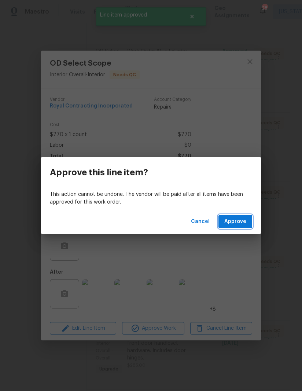
click at [239, 225] on span "Approve" at bounding box center [236, 221] width 22 height 9
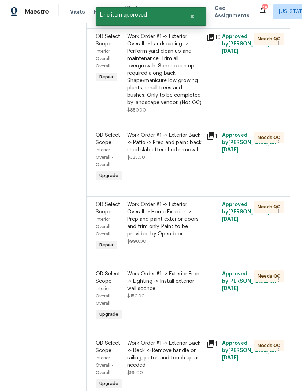
scroll to position [220, 0]
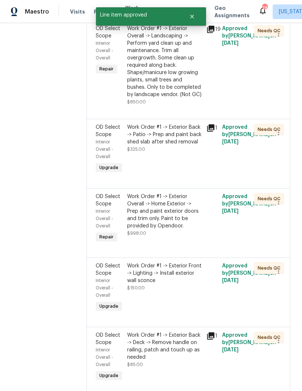
click at [159, 284] on div "Work Order #1 -> Exterior Front -> Lighting -> Install exterior wall sconce" at bounding box center [164, 273] width 75 height 22
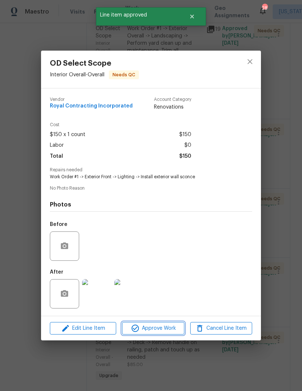
click at [159, 323] on button "Approve Work" at bounding box center [153, 328] width 62 height 13
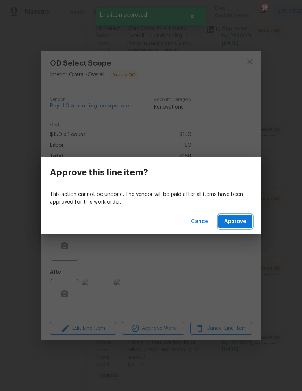
click at [237, 225] on span "Approve" at bounding box center [236, 221] width 22 height 9
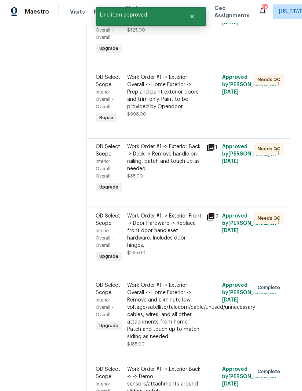
scroll to position [334, 0]
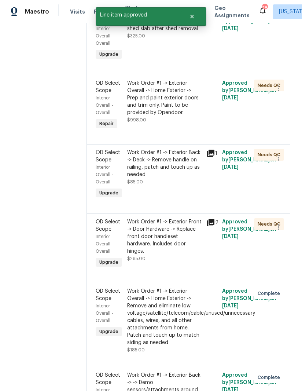
click at [179, 249] on div "Work Order #1 -> Exterior Front -> Door Hardware -> Replace front door handlese…" at bounding box center [164, 236] width 75 height 37
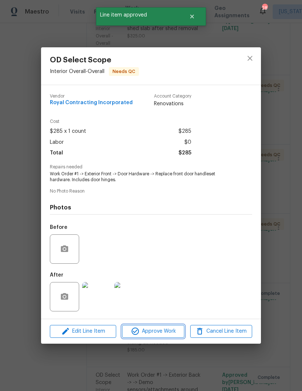
click at [159, 336] on span "Approve Work" at bounding box center [153, 331] width 58 height 9
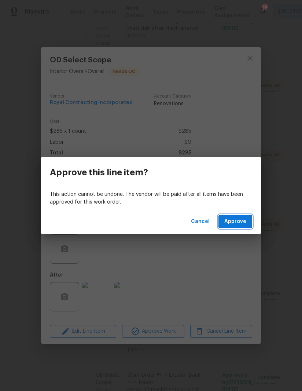
click at [233, 226] on button "Approve" at bounding box center [236, 222] width 34 height 14
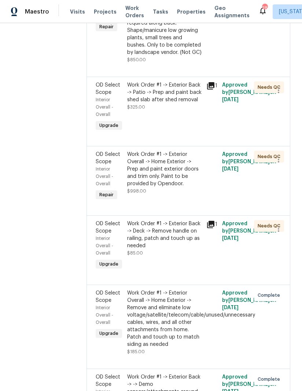
scroll to position [247, 0]
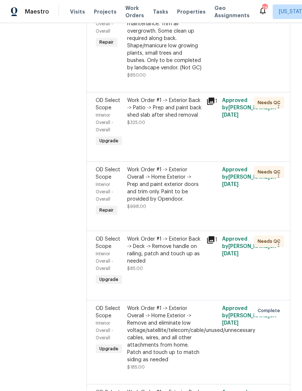
click at [173, 265] on div "Work Order #1 -> Exterior Back -> Deck -> Remove handle on railing, patch and t…" at bounding box center [164, 250] width 75 height 29
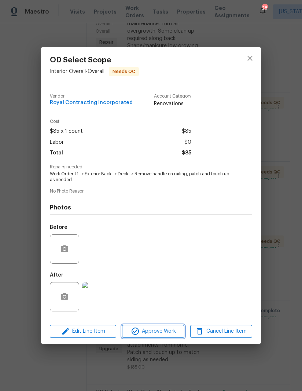
click at [163, 334] on span "Approve Work" at bounding box center [153, 331] width 58 height 9
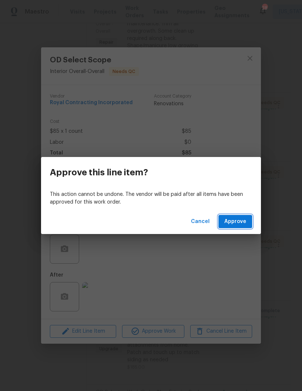
click at [241, 219] on span "Approve" at bounding box center [236, 221] width 22 height 9
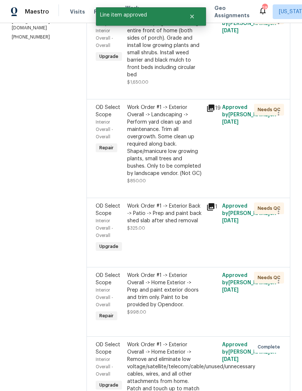
scroll to position [132, 0]
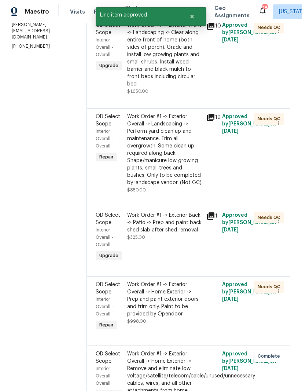
click at [168, 234] on div "Work Order #1 -> Exterior Back -> Patio -> Prep and paint back shed slab after …" at bounding box center [164, 223] width 75 height 22
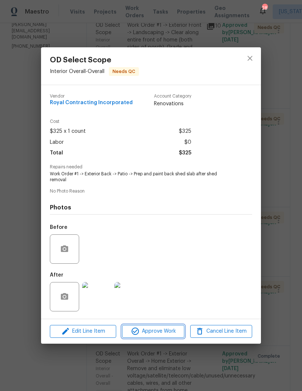
click at [164, 335] on span "Approve Work" at bounding box center [153, 331] width 58 height 9
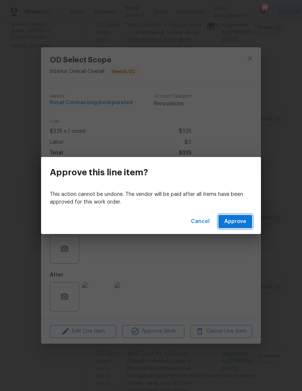
click at [237, 220] on span "Approve" at bounding box center [236, 221] width 22 height 9
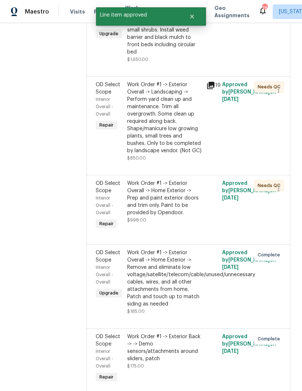
scroll to position [104, 0]
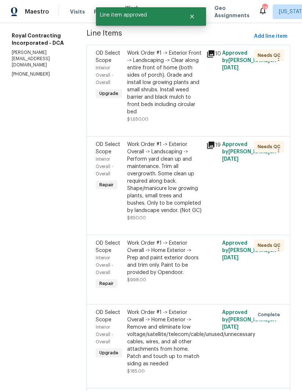
click at [178, 265] on div "Work Order #1 -> Exterior Overall -> Home Exterior -> Prep and paint exterior d…" at bounding box center [164, 258] width 75 height 37
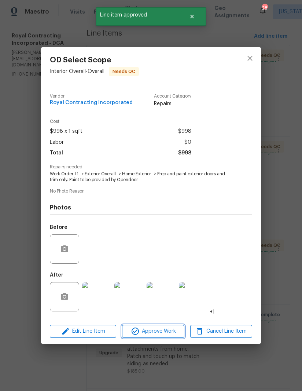
click at [163, 333] on span "Approve Work" at bounding box center [153, 331] width 58 height 9
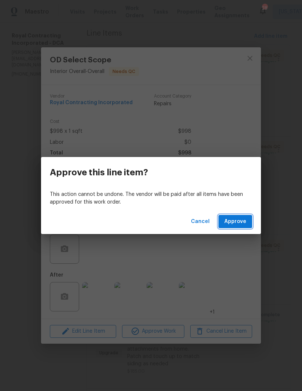
click at [235, 227] on button "Approve" at bounding box center [236, 222] width 34 height 14
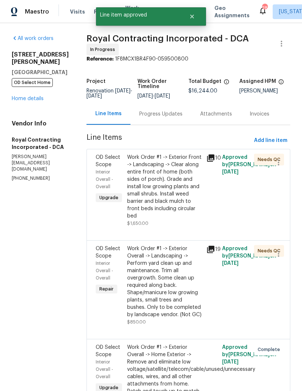
scroll to position [0, 0]
click at [38, 96] on link "Home details" at bounding box center [28, 98] width 32 height 5
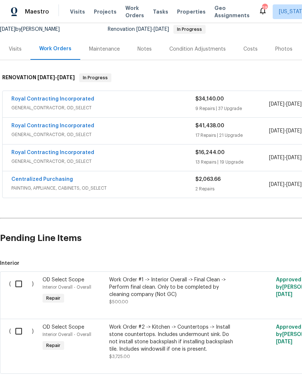
scroll to position [80, 0]
